Goal: Find specific page/section: Find specific page/section

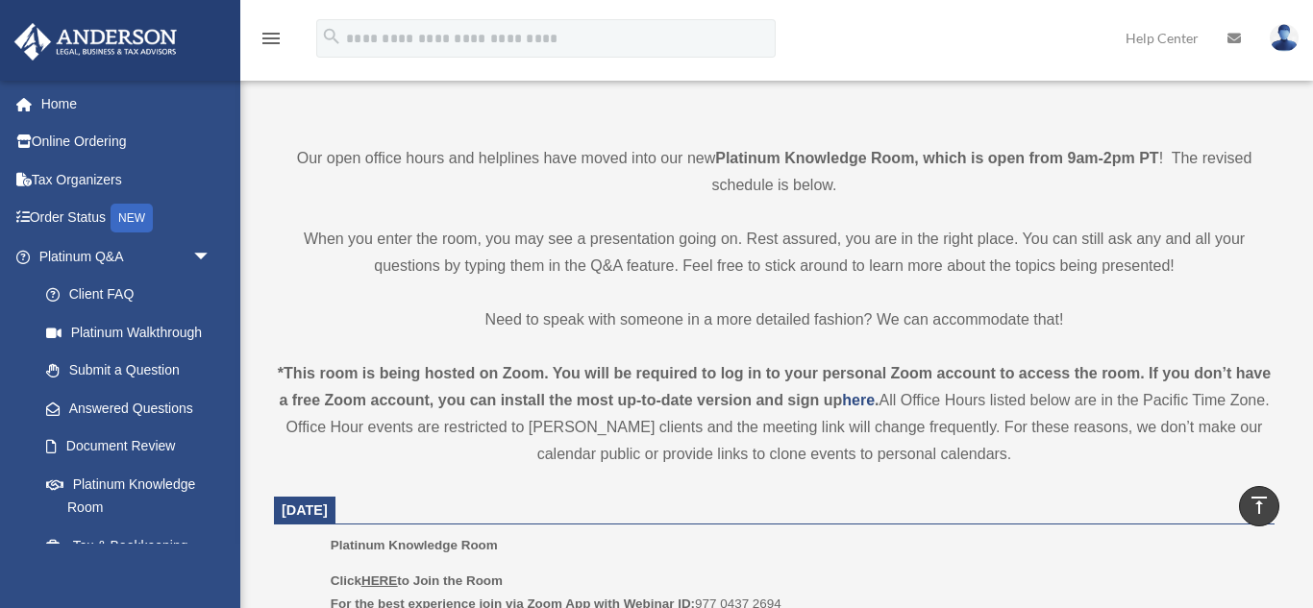
scroll to position [423, 0]
click at [372, 583] on u "HERE" at bounding box center [379, 581] width 36 height 14
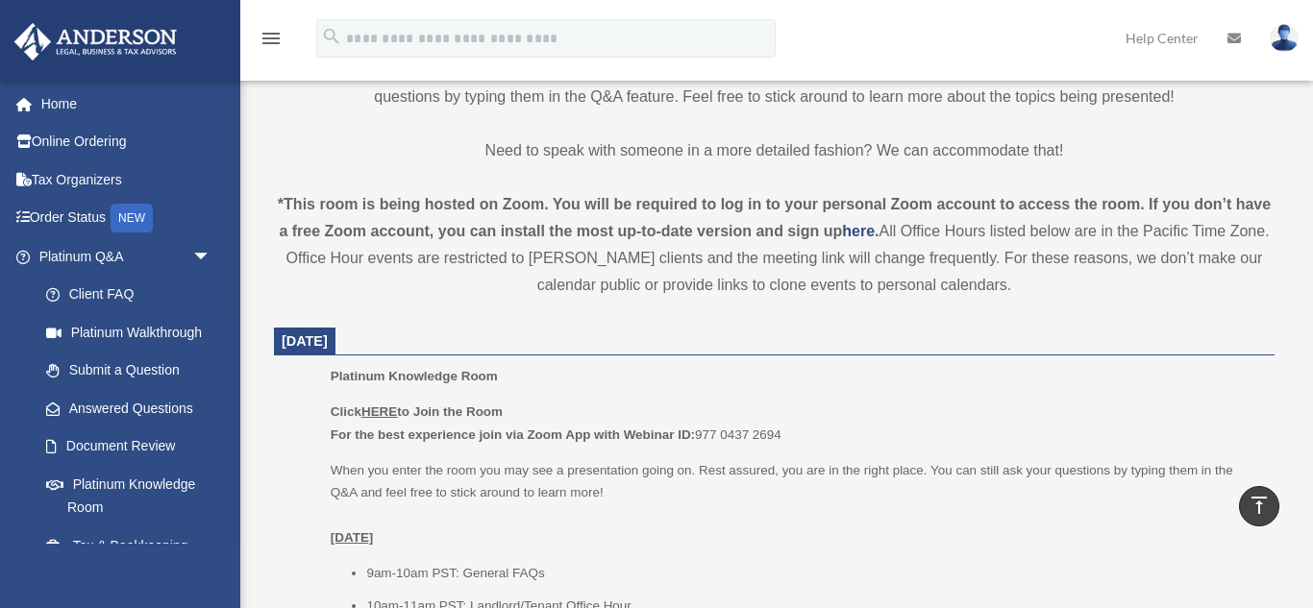
scroll to position [614, 0]
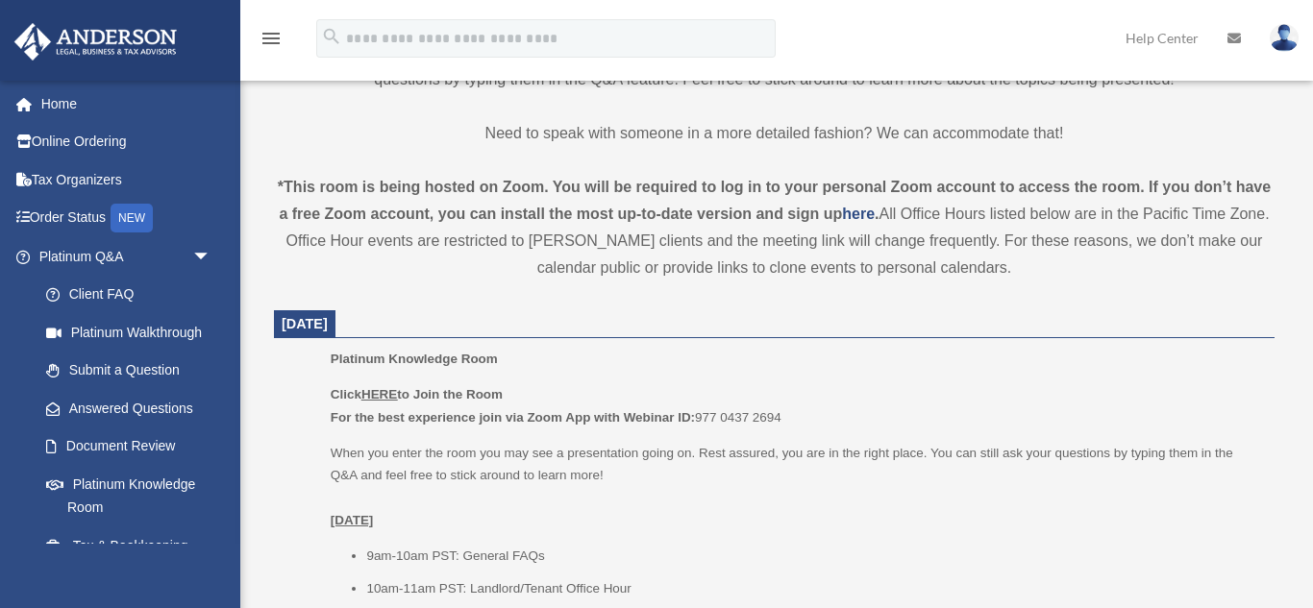
scroll to position [609, 0]
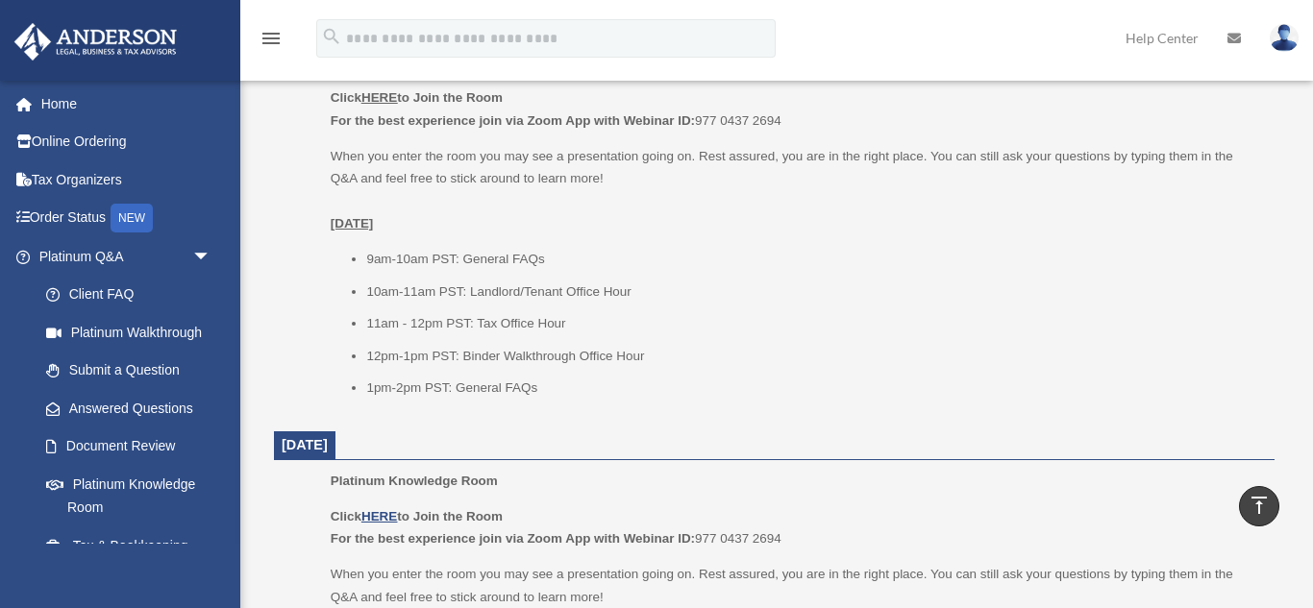
scroll to position [917, 0]
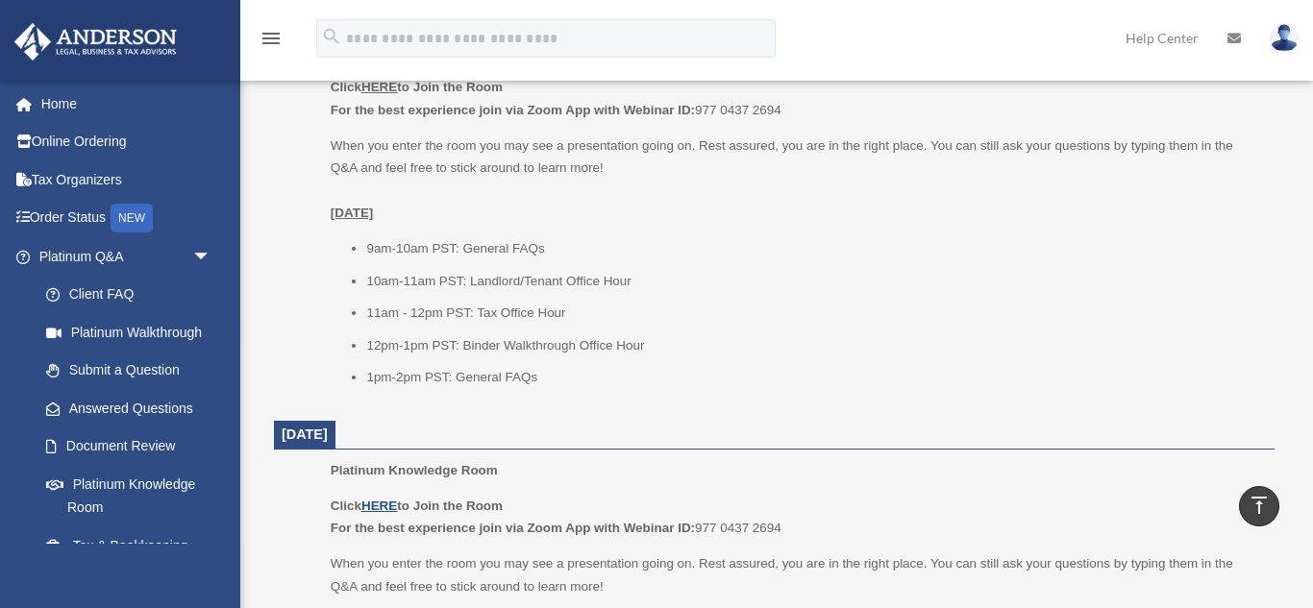
click at [379, 505] on u "HERE" at bounding box center [379, 506] width 36 height 14
